Goal: Transaction & Acquisition: Book appointment/travel/reservation

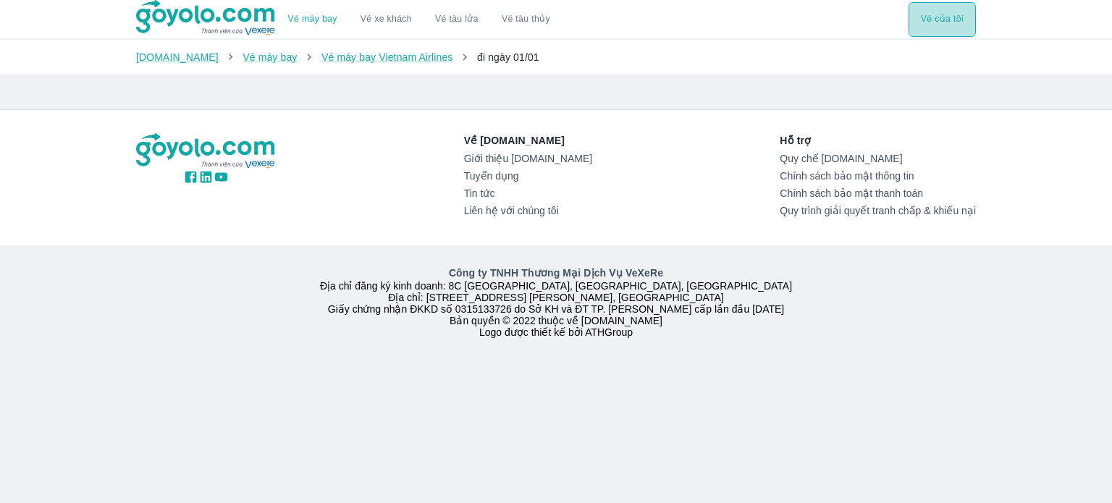
click at [961, 9] on button "Vé của tôi" at bounding box center [941, 19] width 67 height 35
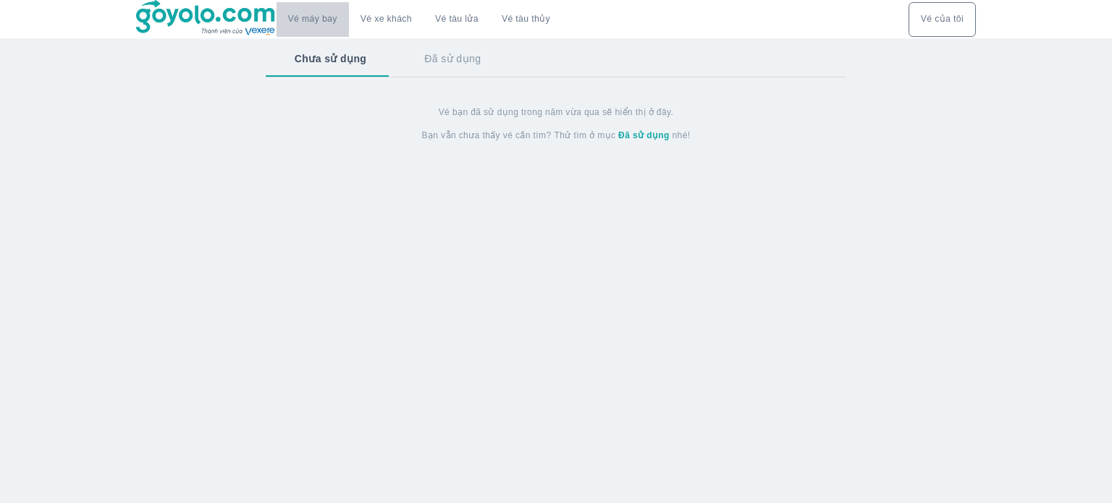
click at [311, 28] on button "Vé máy bay" at bounding box center [313, 19] width 72 height 35
click at [311, 30] on button "Vé máy bay" at bounding box center [313, 19] width 72 height 35
